Goal: Task Accomplishment & Management: Manage account settings

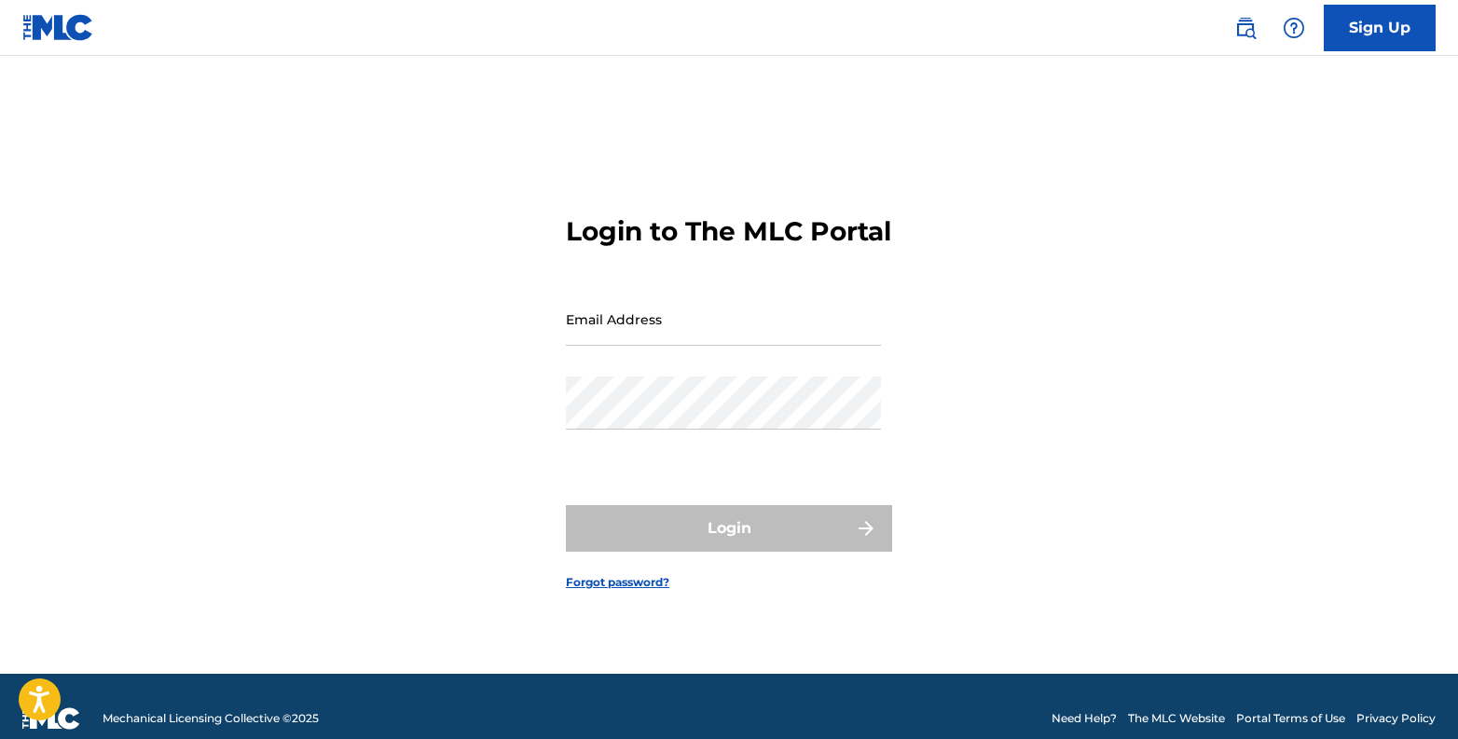
click at [765, 346] on input "Email Address" at bounding box center [723, 319] width 315 height 53
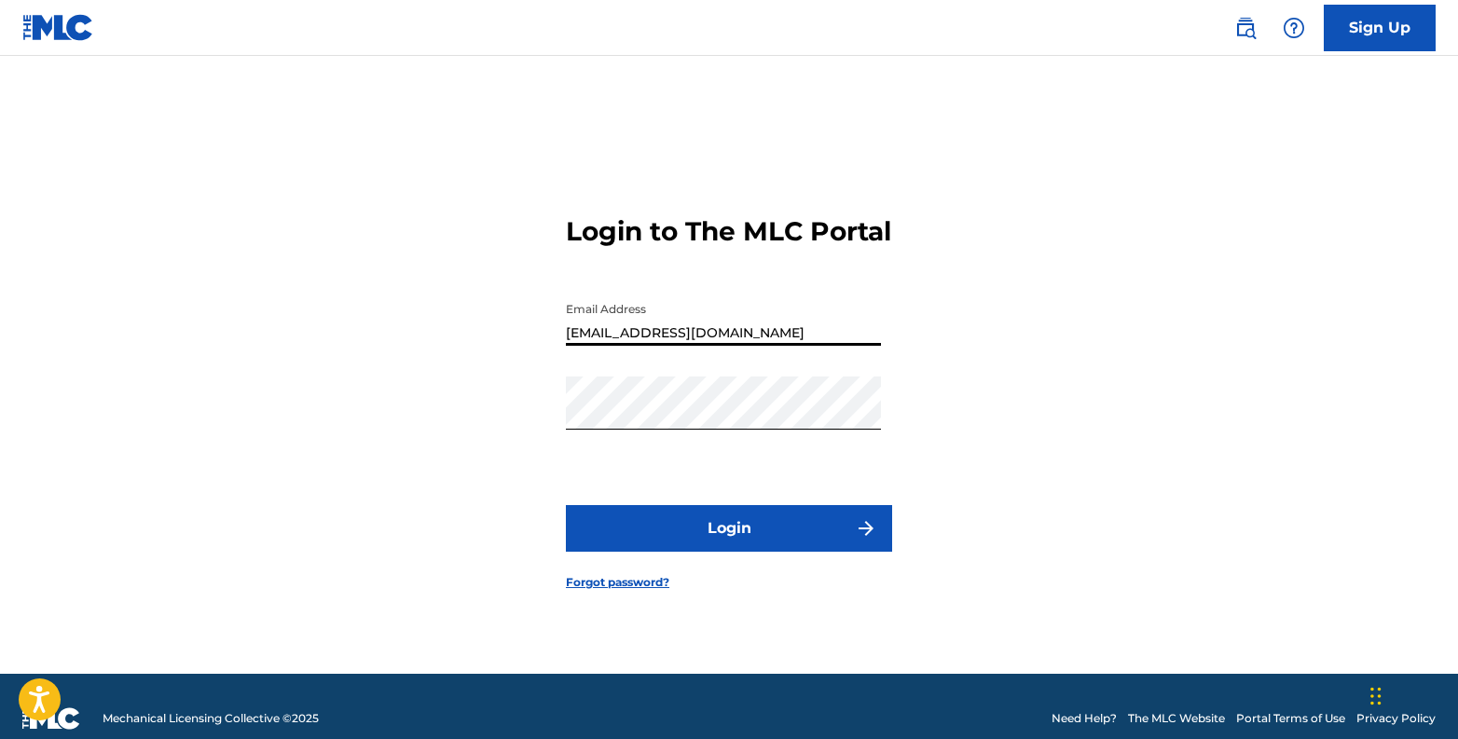
type input "[EMAIL_ADDRESS][DOMAIN_NAME]"
click at [726, 552] on button "Login" at bounding box center [729, 528] width 326 height 47
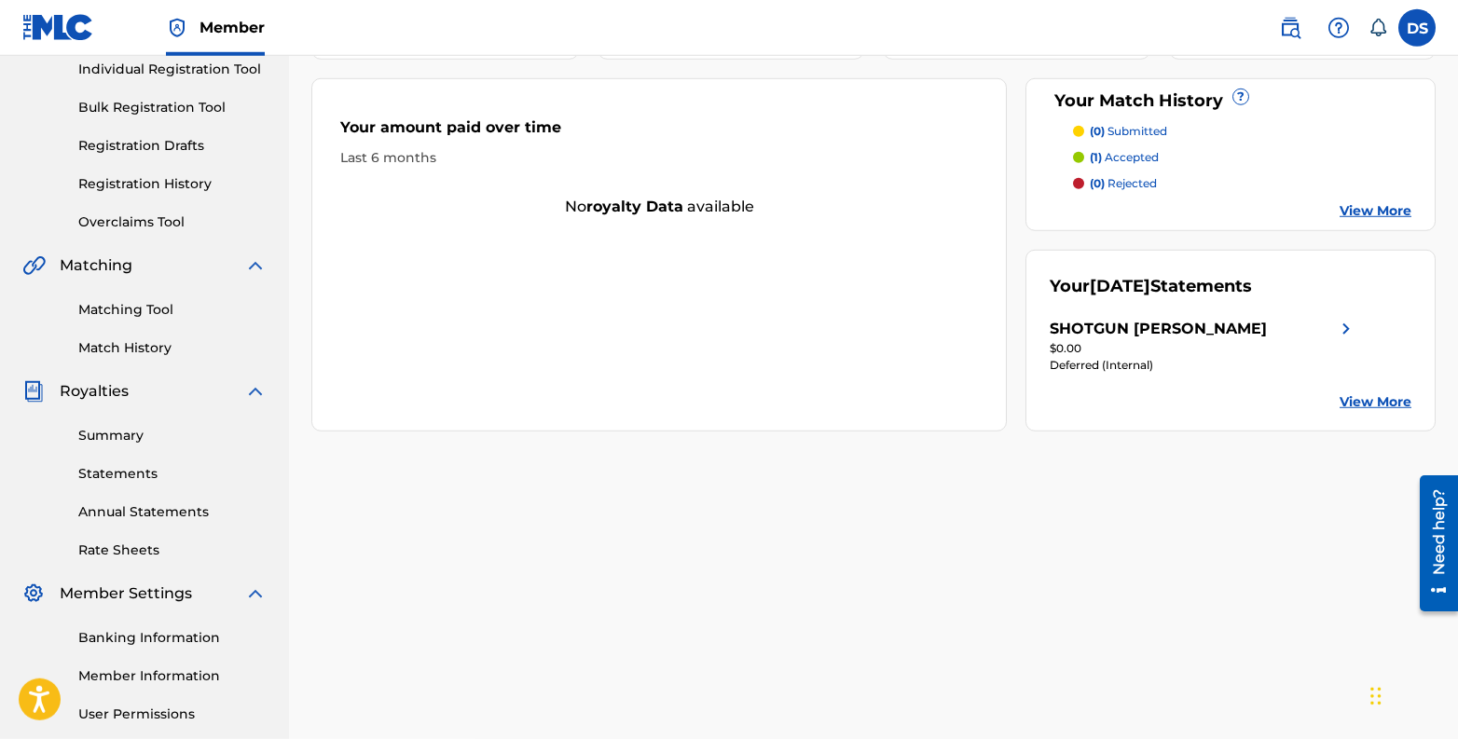
scroll to position [254, 0]
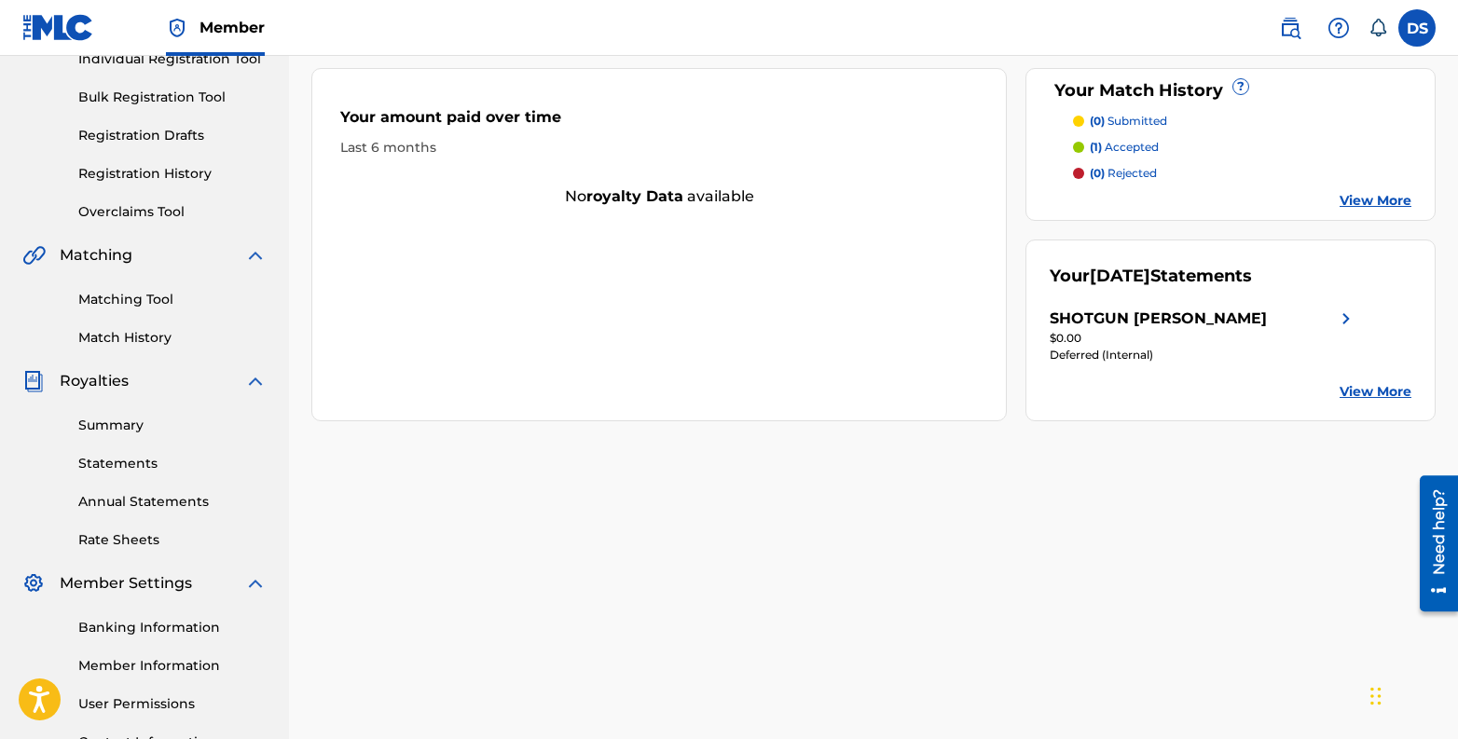
click at [117, 434] on link "Summary" at bounding box center [172, 426] width 188 height 20
